Goal: Transaction & Acquisition: Download file/media

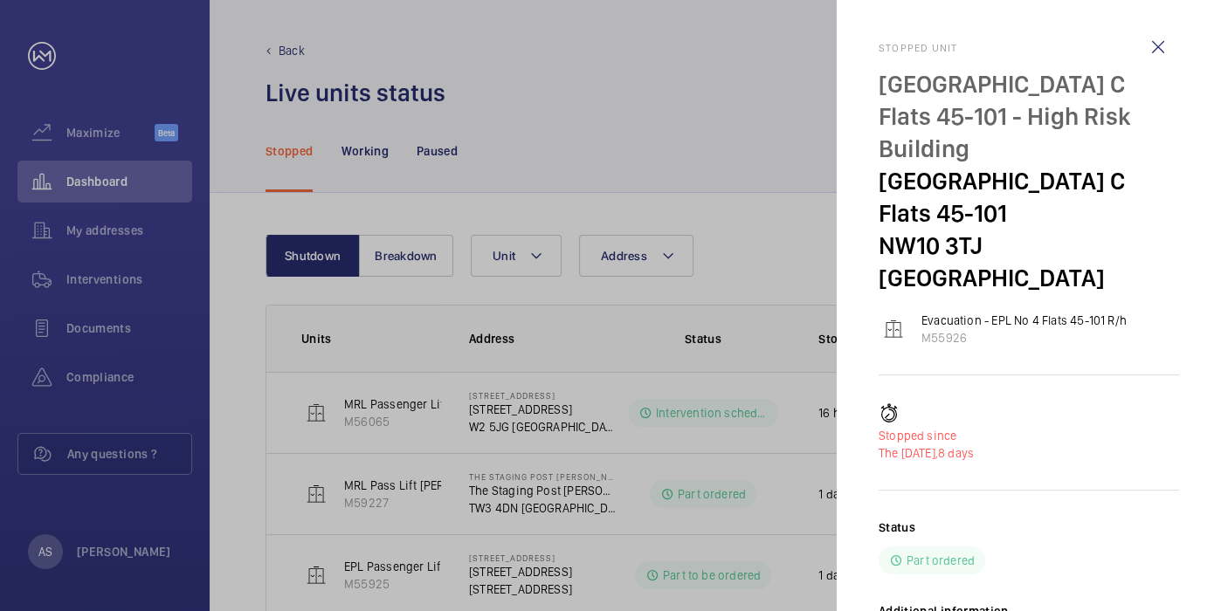
scroll to position [231, 0]
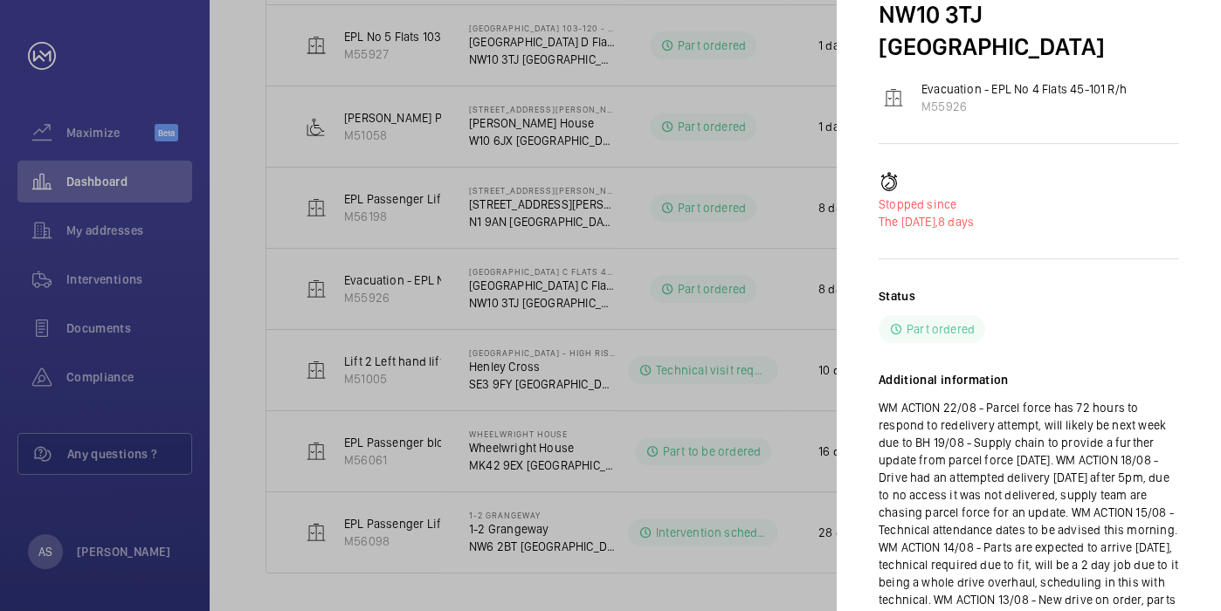
click at [588, 222] on div at bounding box center [610, 305] width 1221 height 611
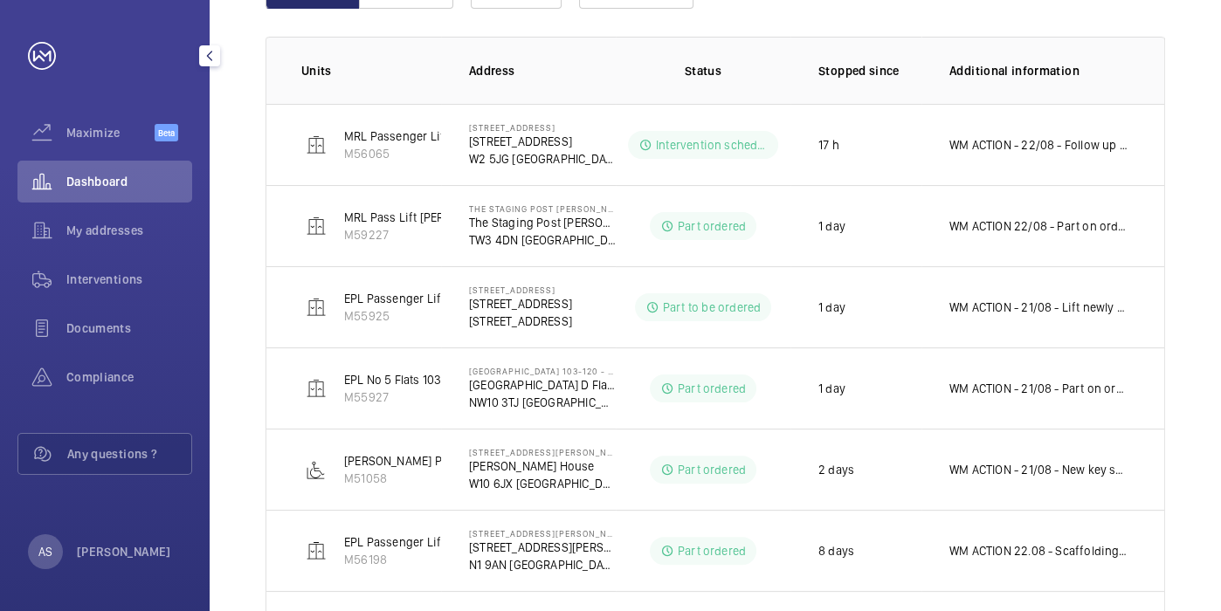
scroll to position [29, 0]
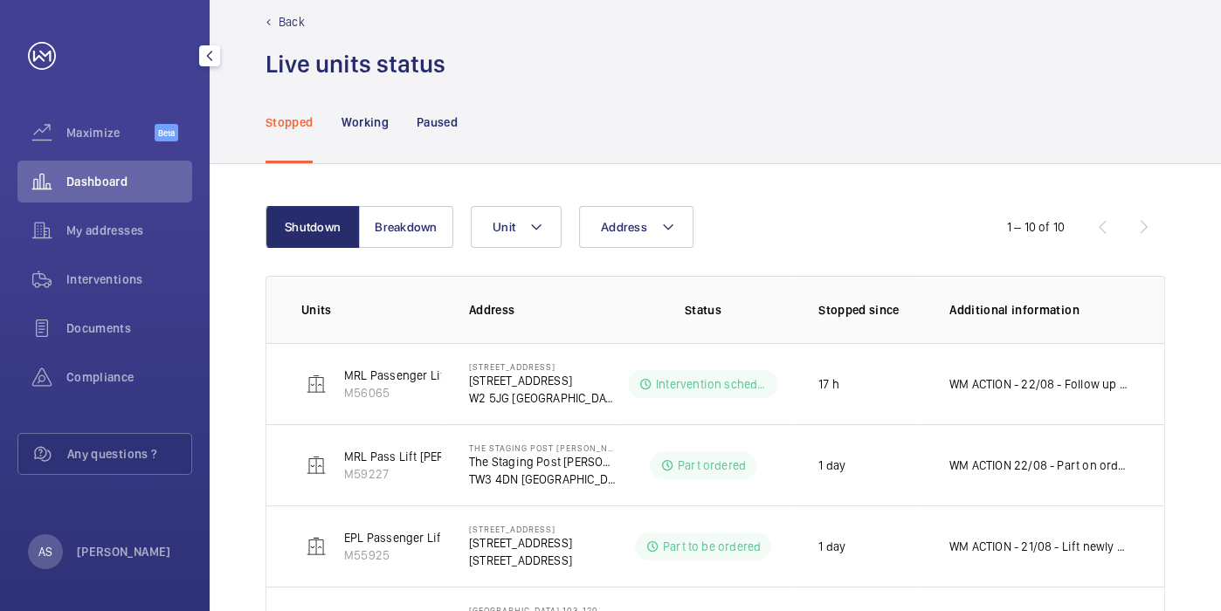
click at [81, 195] on div "Dashboard" at bounding box center [104, 182] width 175 height 42
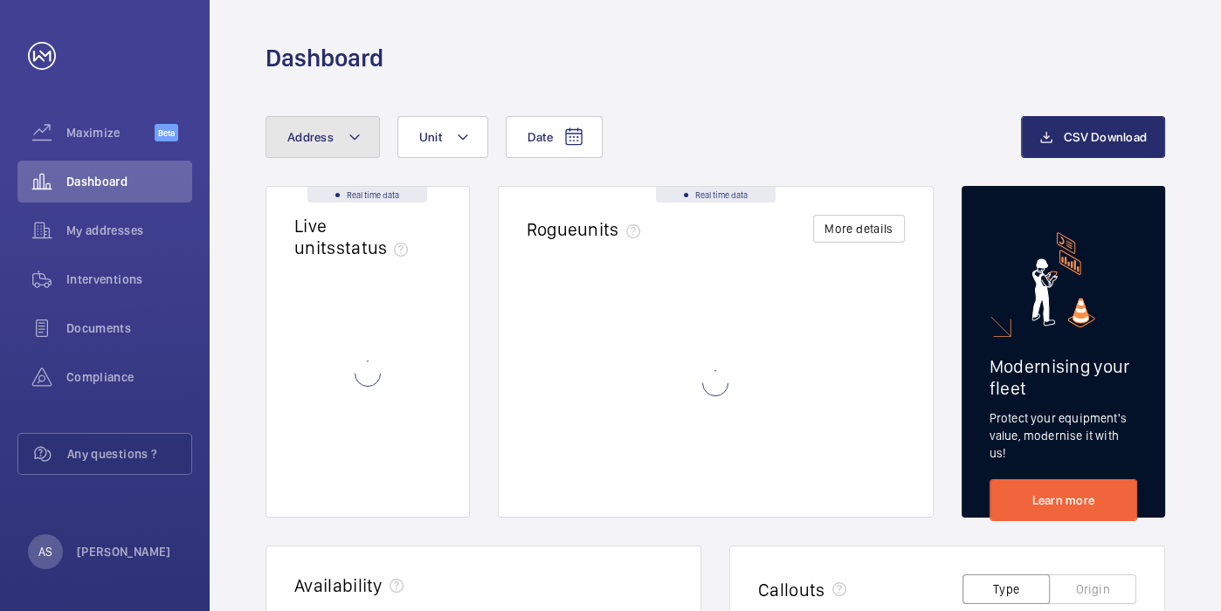
click at [344, 146] on button "Address" at bounding box center [323, 137] width 114 height 42
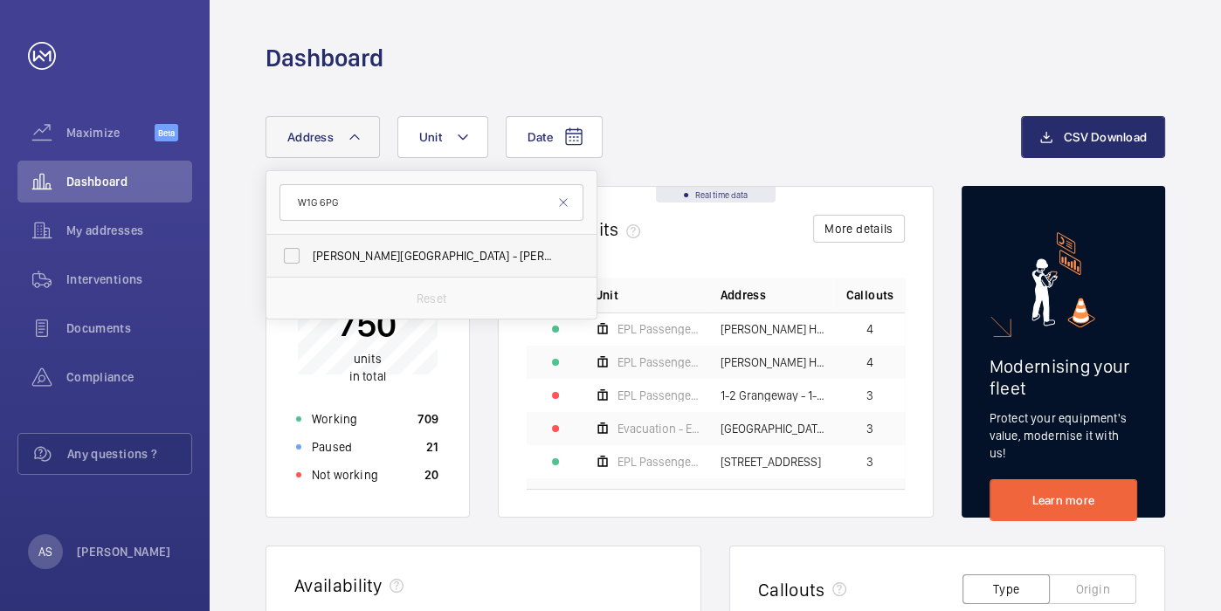
type input "W1G 6PG"
click at [352, 255] on span "[PERSON_NAME][GEOGRAPHIC_DATA] - [PERSON_NAME][GEOGRAPHIC_DATA]" at bounding box center [433, 255] width 240 height 17
click at [309, 255] on input "[PERSON_NAME][GEOGRAPHIC_DATA] - [PERSON_NAME][GEOGRAPHIC_DATA]" at bounding box center [291, 255] width 35 height 35
checkbox input "true"
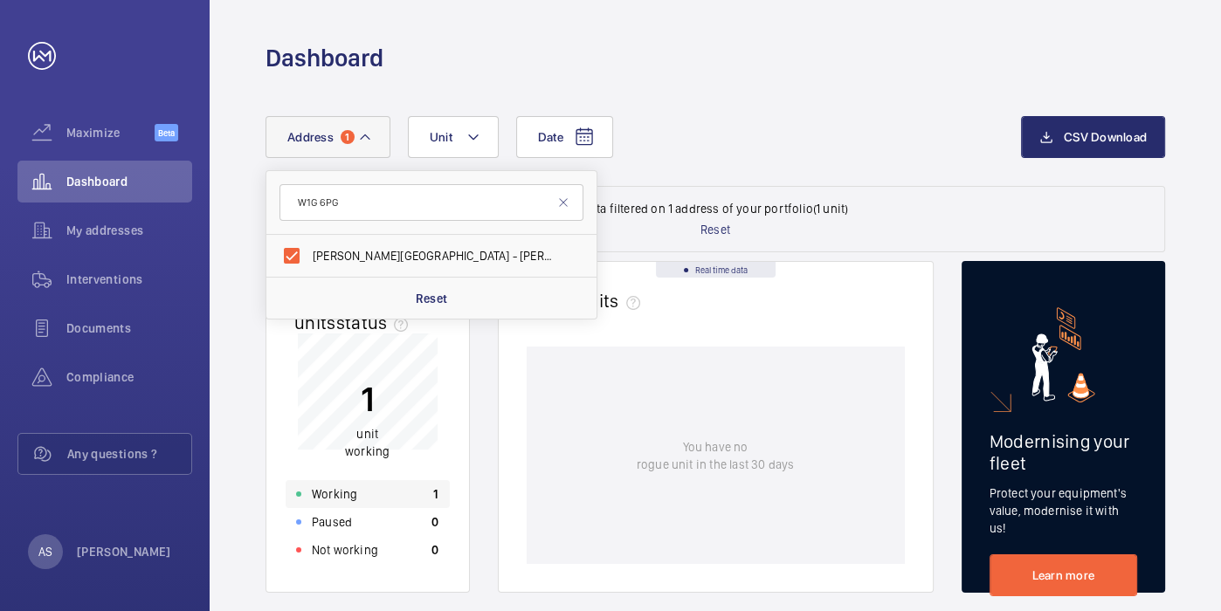
click at [426, 488] on div "Working 1" at bounding box center [368, 494] width 164 height 28
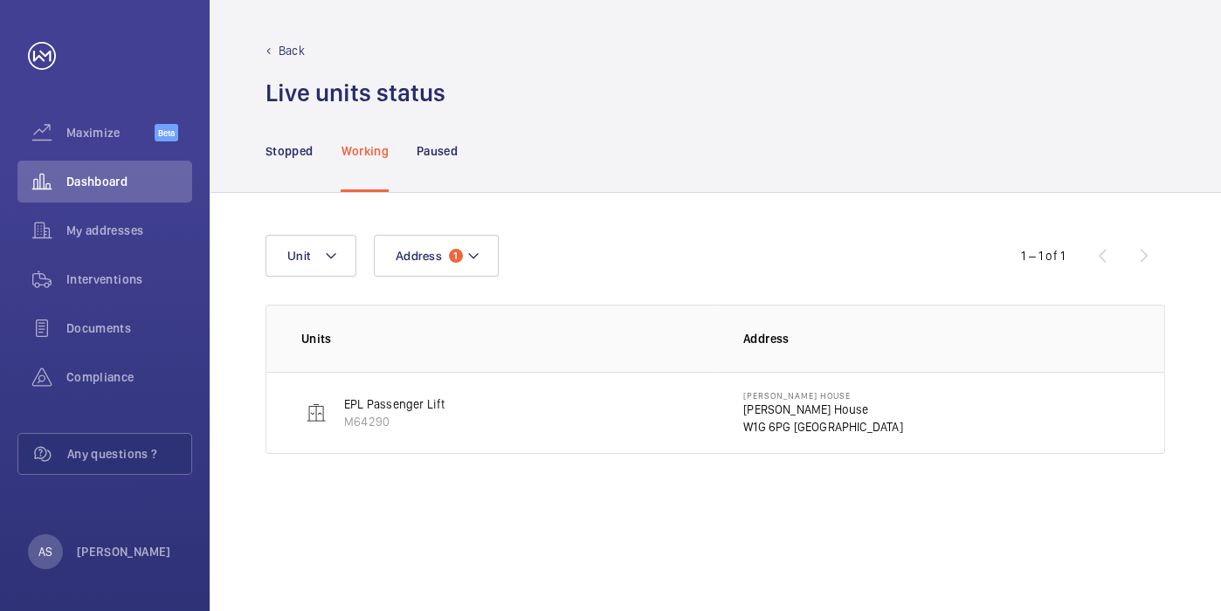
click at [763, 397] on p "[PERSON_NAME] House" at bounding box center [823, 395] width 160 height 10
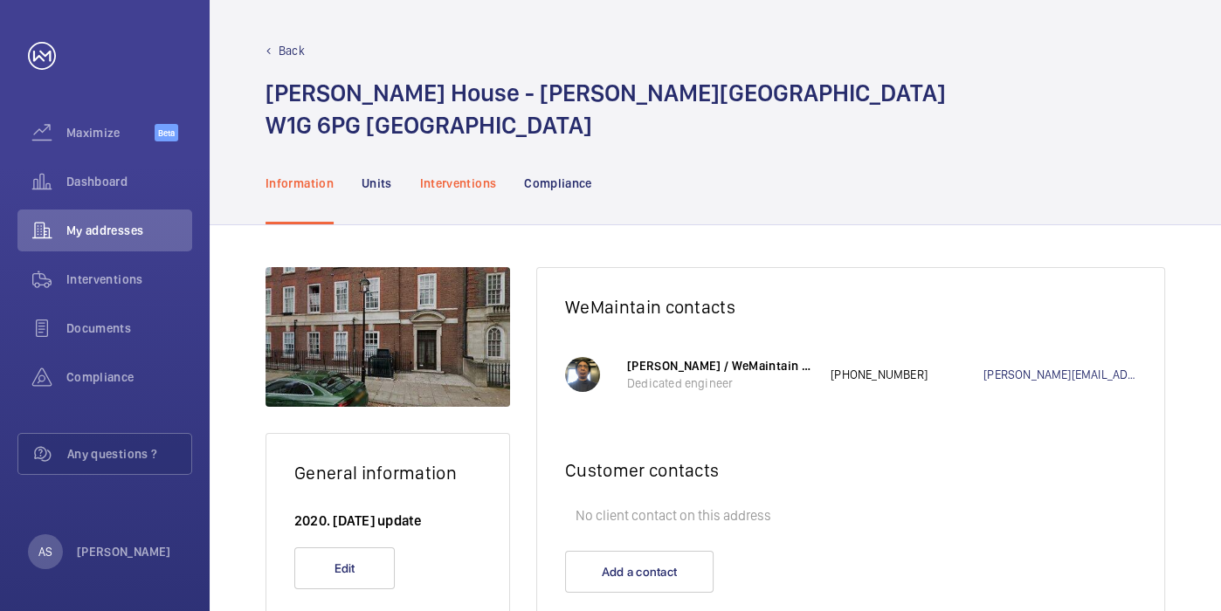
click at [479, 171] on div "Interventions" at bounding box center [458, 183] width 77 height 83
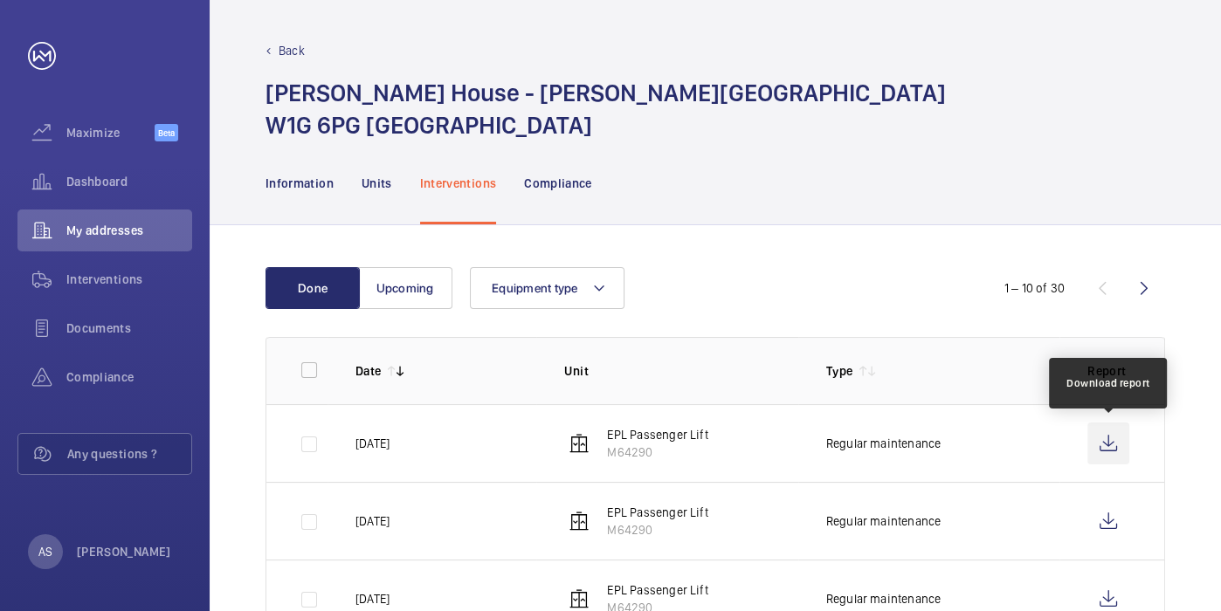
click at [1094, 440] on wm-front-icon-button at bounding box center [1108, 444] width 42 height 42
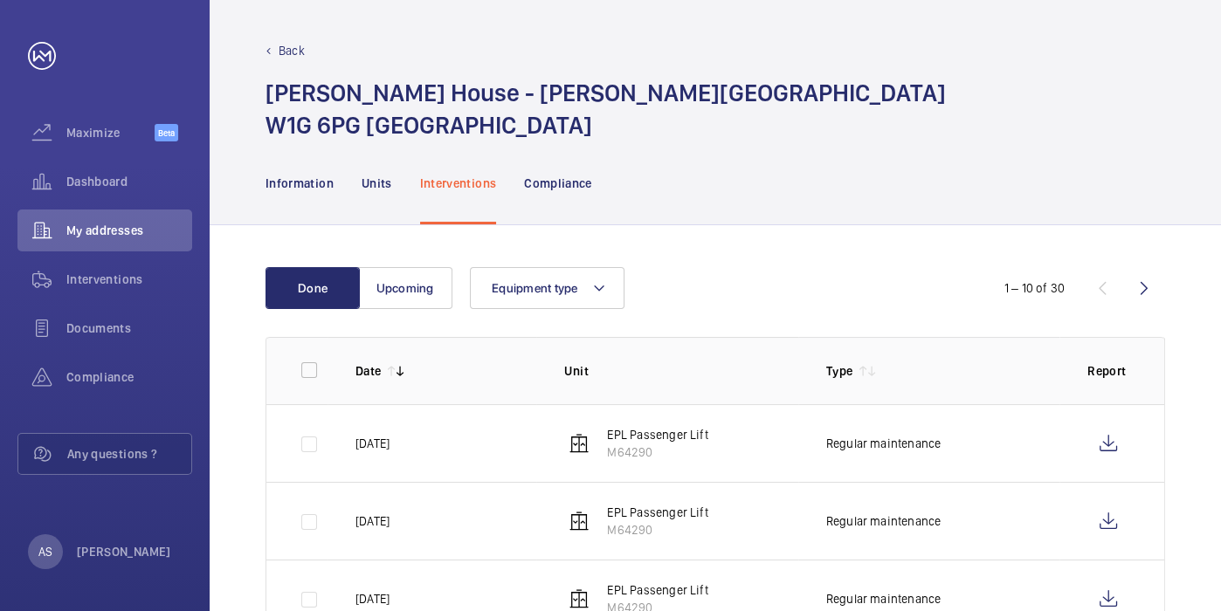
click at [738, 146] on div "Information Units Interventions Compliance" at bounding box center [716, 183] width 900 height 83
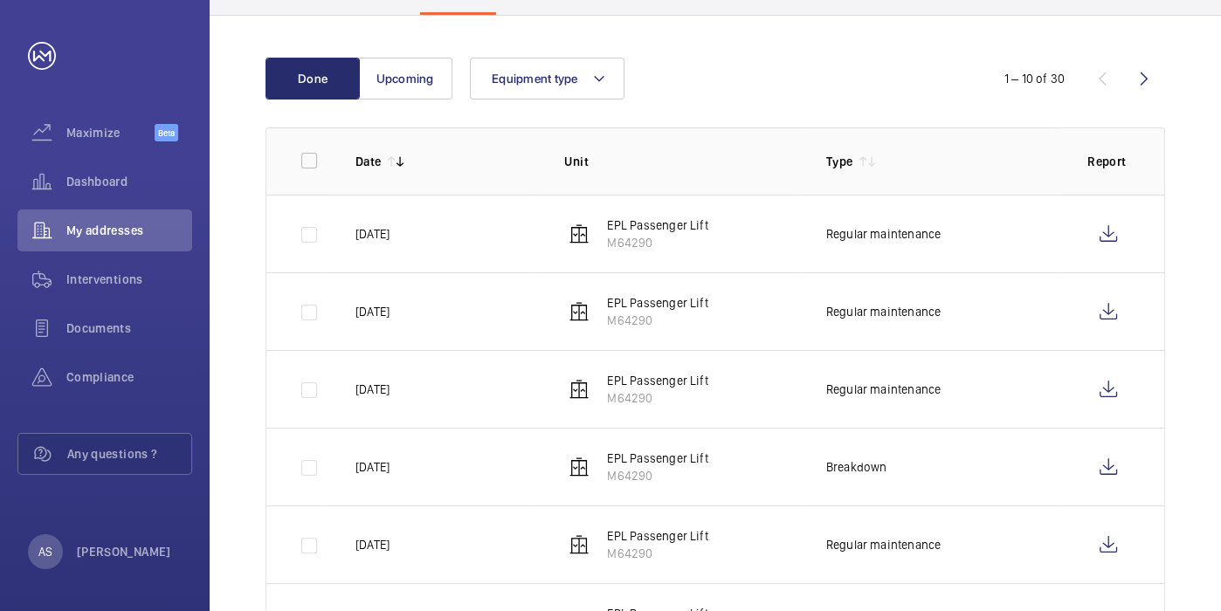
scroll to position [291, 0]
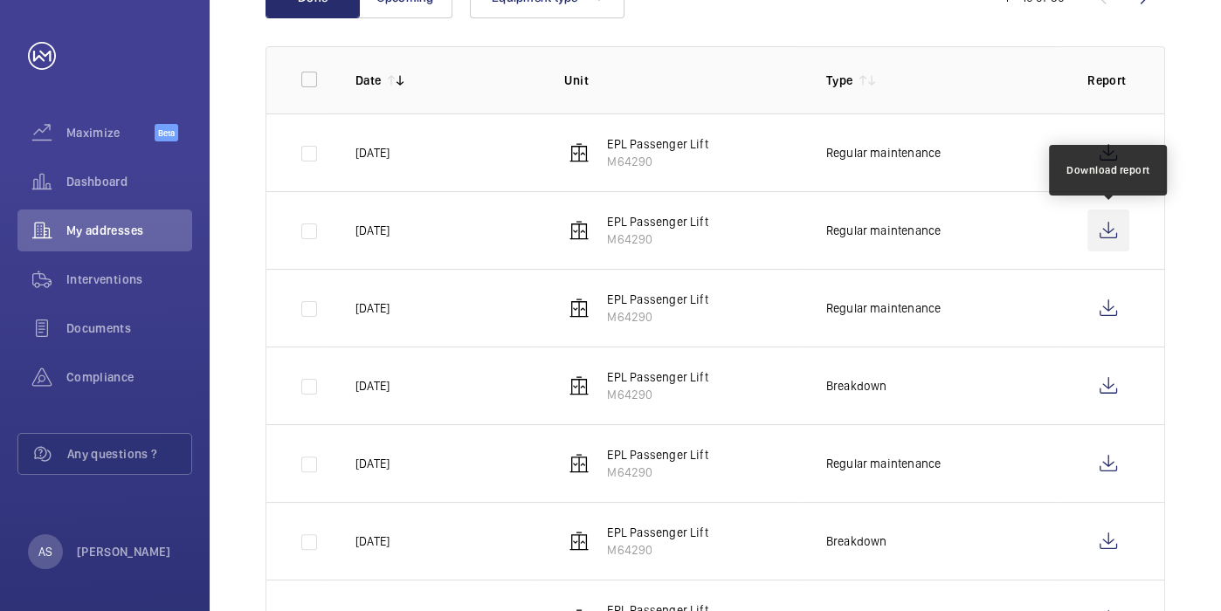
click at [1101, 229] on wm-front-icon-button at bounding box center [1108, 231] width 42 height 42
